Goal: Navigation & Orientation: Find specific page/section

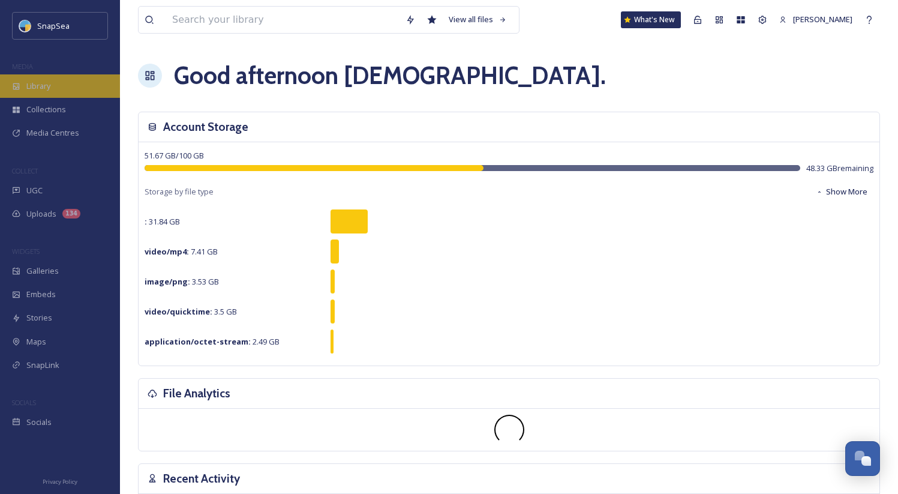
click at [19, 82] on icon at bounding box center [16, 86] width 8 height 8
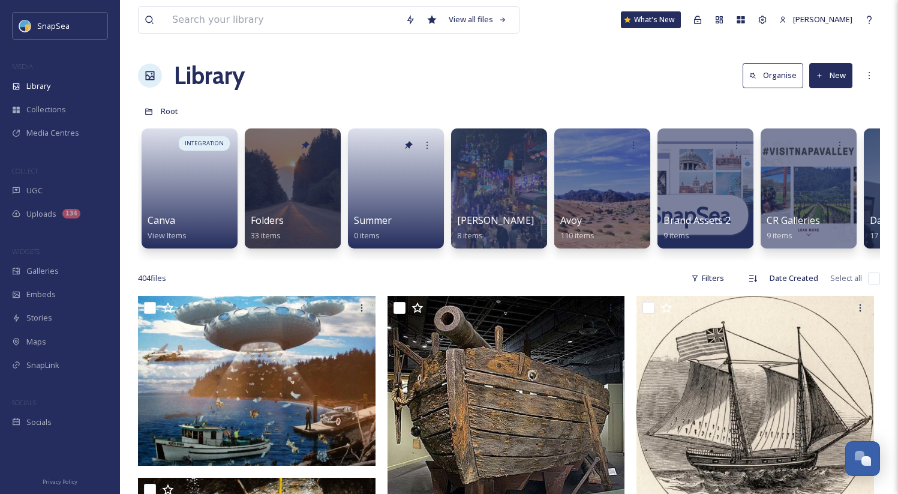
click at [700, 26] on div "Admin" at bounding box center [698, 20] width 22 height 22
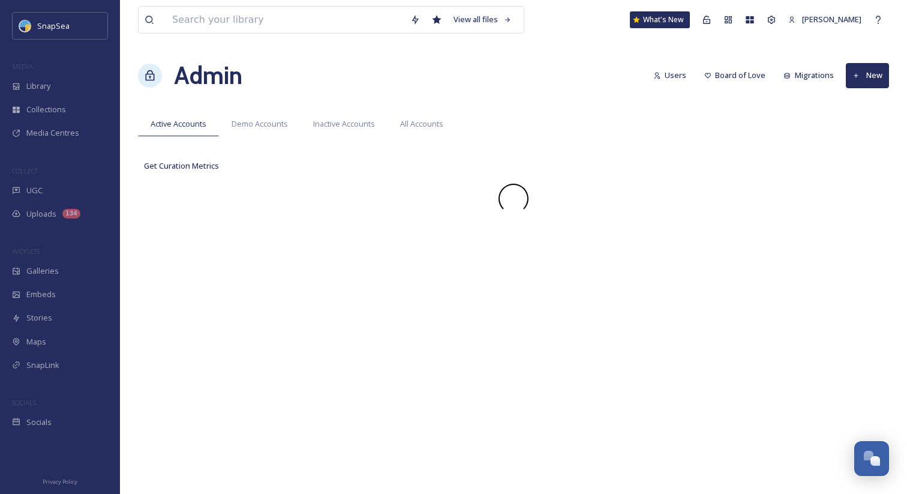
click at [564, 49] on div "View all files What's New [PERSON_NAME] Admin Users Board of Love Migrations Ne…" at bounding box center [513, 247] width 787 height 494
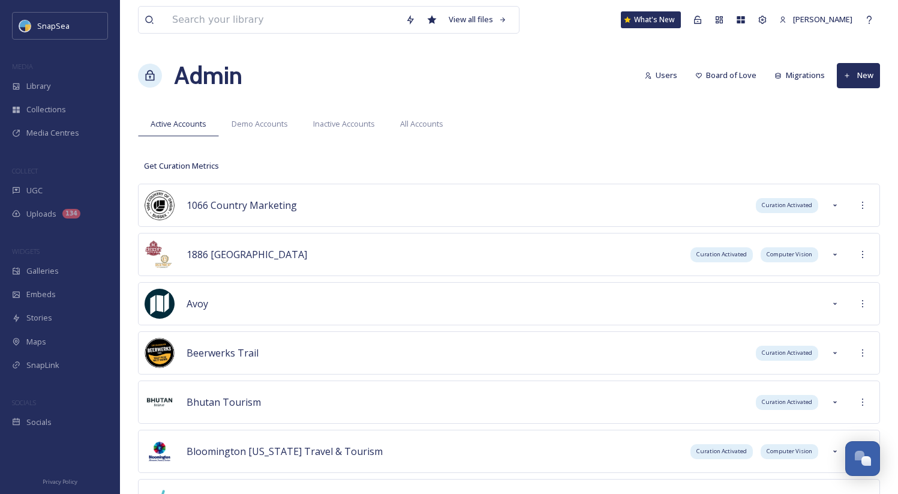
scroll to position [4334, 0]
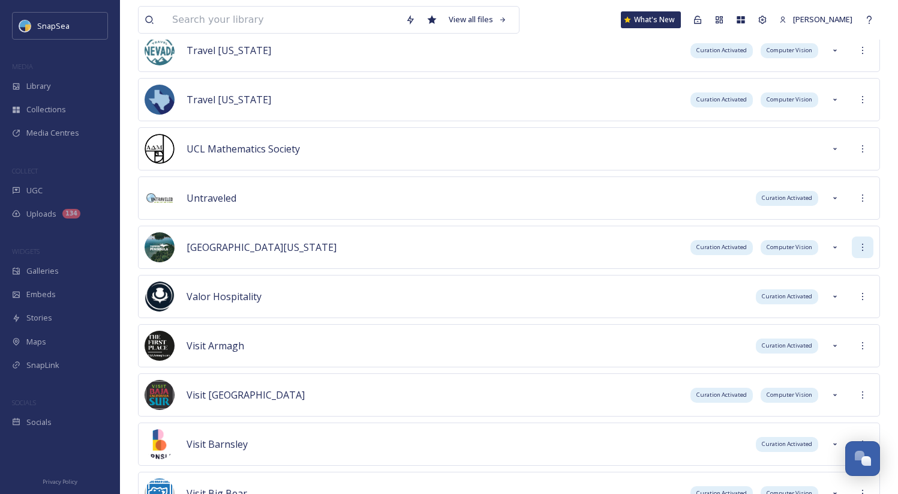
click at [863, 254] on div at bounding box center [863, 247] width 22 height 22
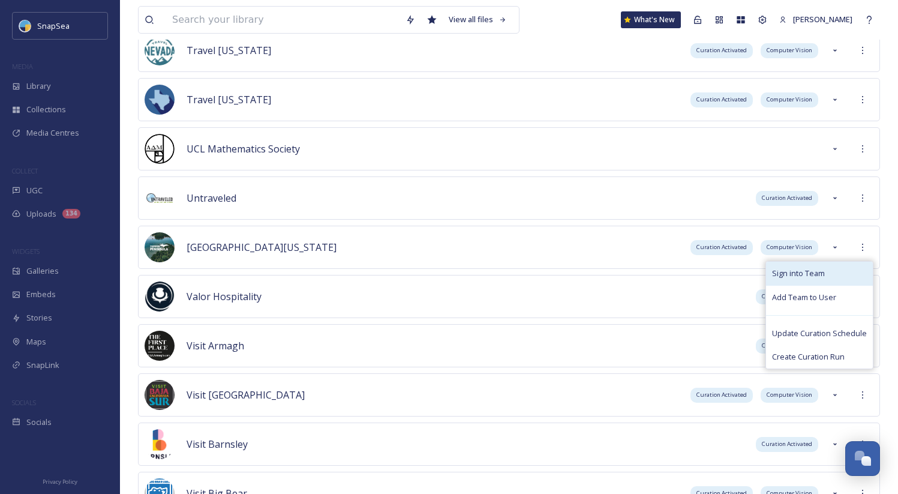
click at [855, 266] on div "Sign into Team" at bounding box center [819, 272] width 107 height 23
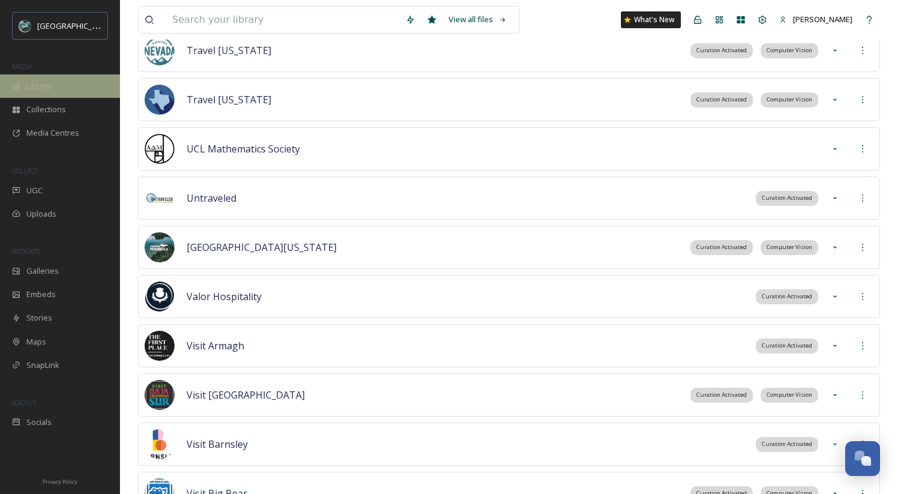
click at [86, 75] on div "Library" at bounding box center [60, 85] width 120 height 23
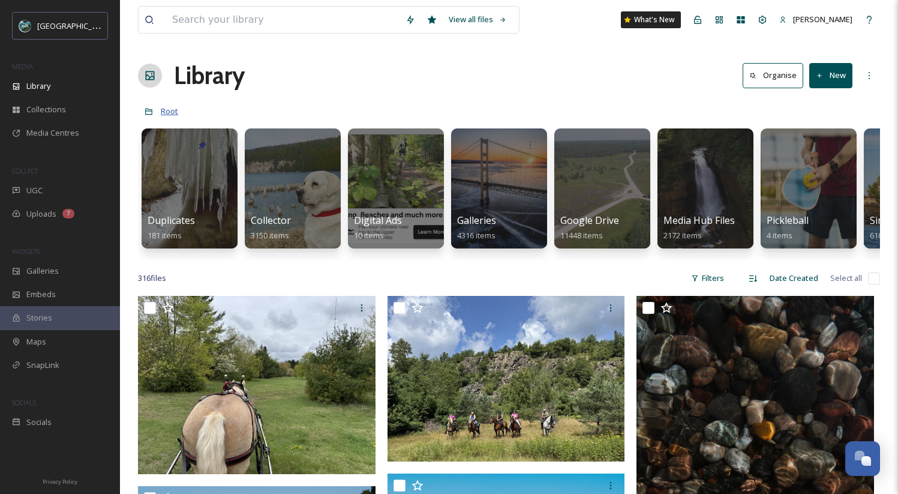
click at [171, 113] on span "Root" at bounding box center [169, 111] width 17 height 11
click at [483, 24] on div "View all files" at bounding box center [478, 19] width 70 height 23
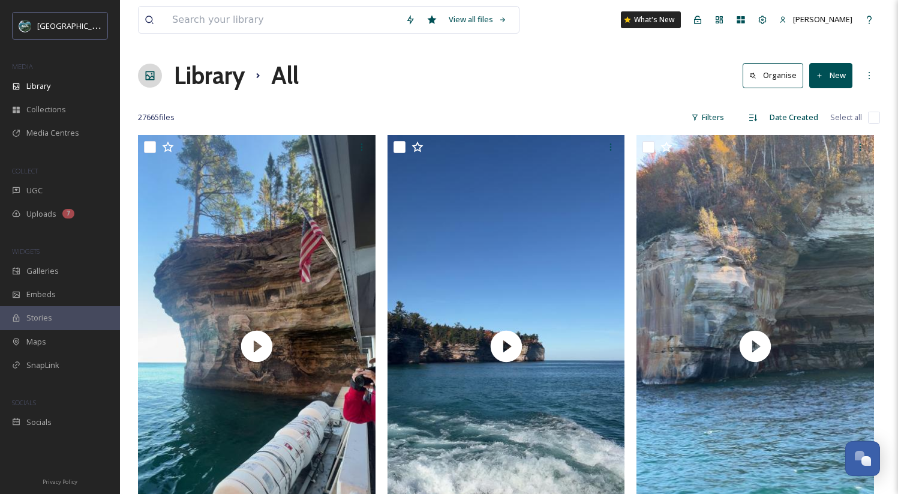
click at [202, 82] on h1 "Library" at bounding box center [209, 76] width 71 height 36
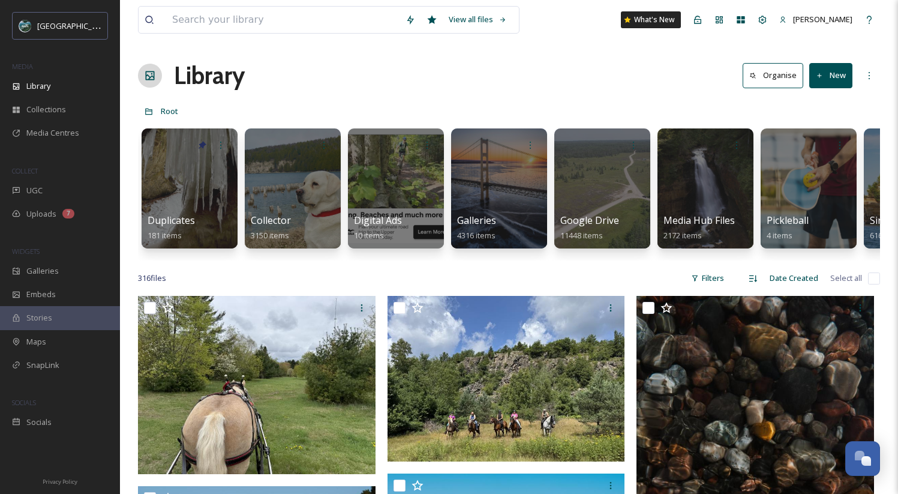
click at [405, 79] on div "Library Organise New" at bounding box center [509, 76] width 742 height 36
click at [455, 77] on div "Library Organise New" at bounding box center [509, 76] width 742 height 36
